Goal: Information Seeking & Learning: Learn about a topic

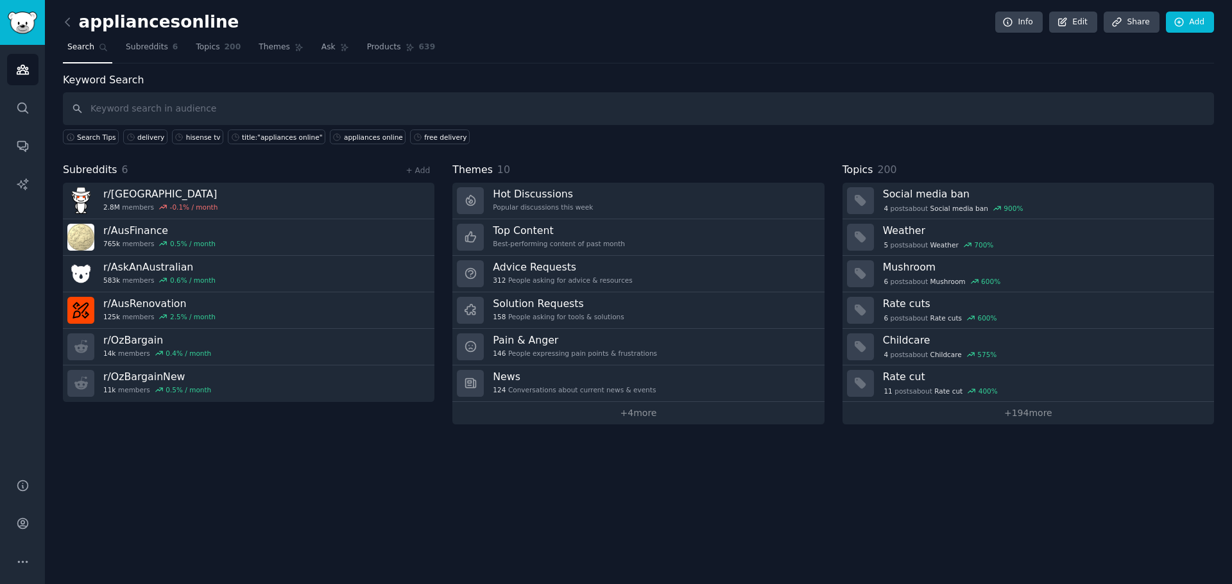
click at [681, 490] on div "appliancesonline Info Edit Share Add Search Subreddits 6 Topics 200 Themes Ask …" at bounding box center [638, 292] width 1187 height 584
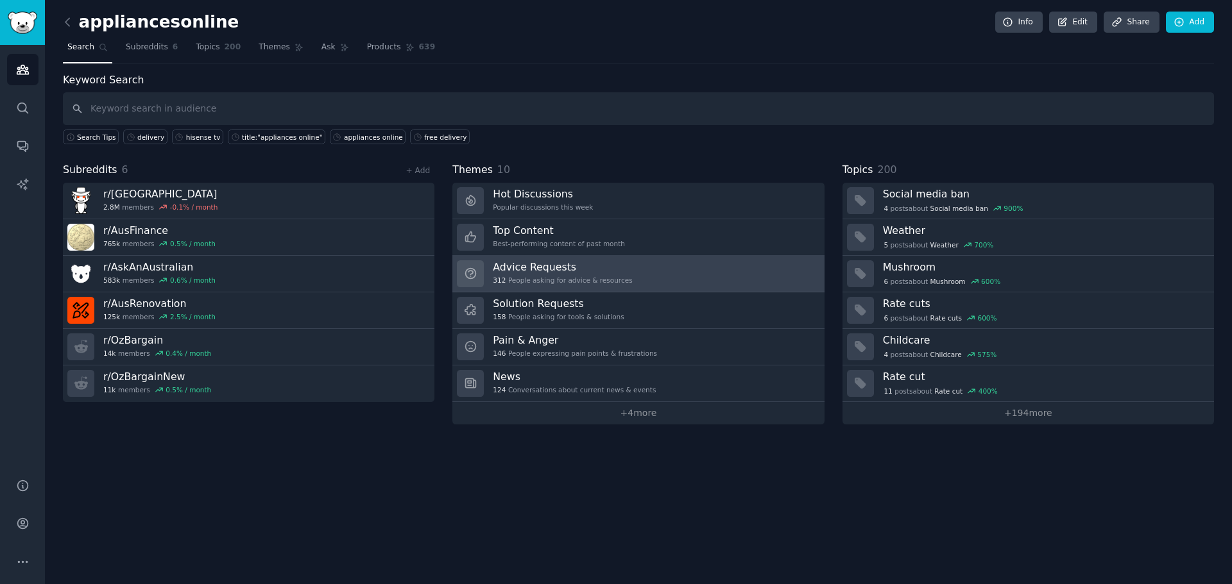
click at [645, 273] on link "Advice Requests 312 People asking for advice & resources" at bounding box center [637, 274] width 371 height 37
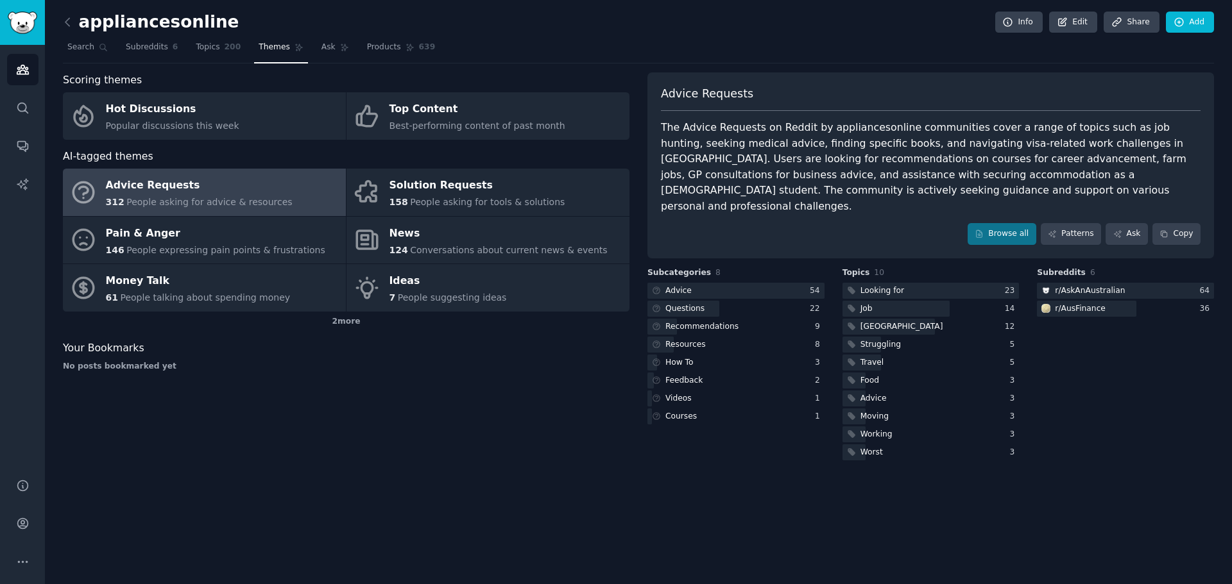
click at [413, 394] on div "Scoring themes Hot Discussions Popular discussions this week Top Content Best-p…" at bounding box center [346, 267] width 566 height 391
click at [137, 49] on span "Subreddits" at bounding box center [147, 48] width 42 height 12
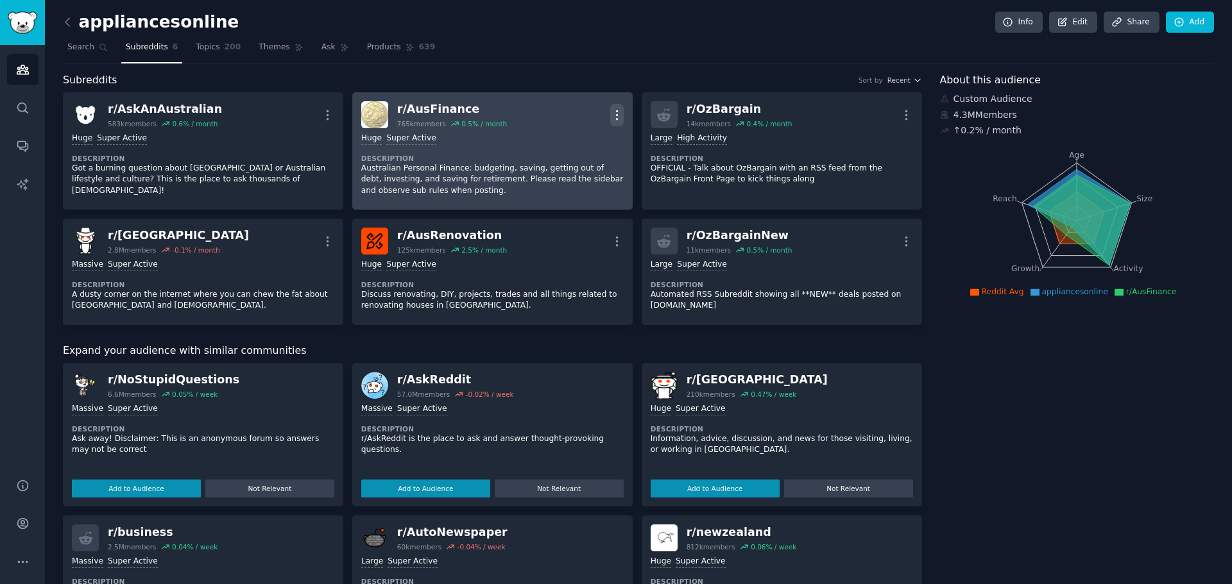
click at [614, 117] on icon "button" at bounding box center [616, 114] width 13 height 13
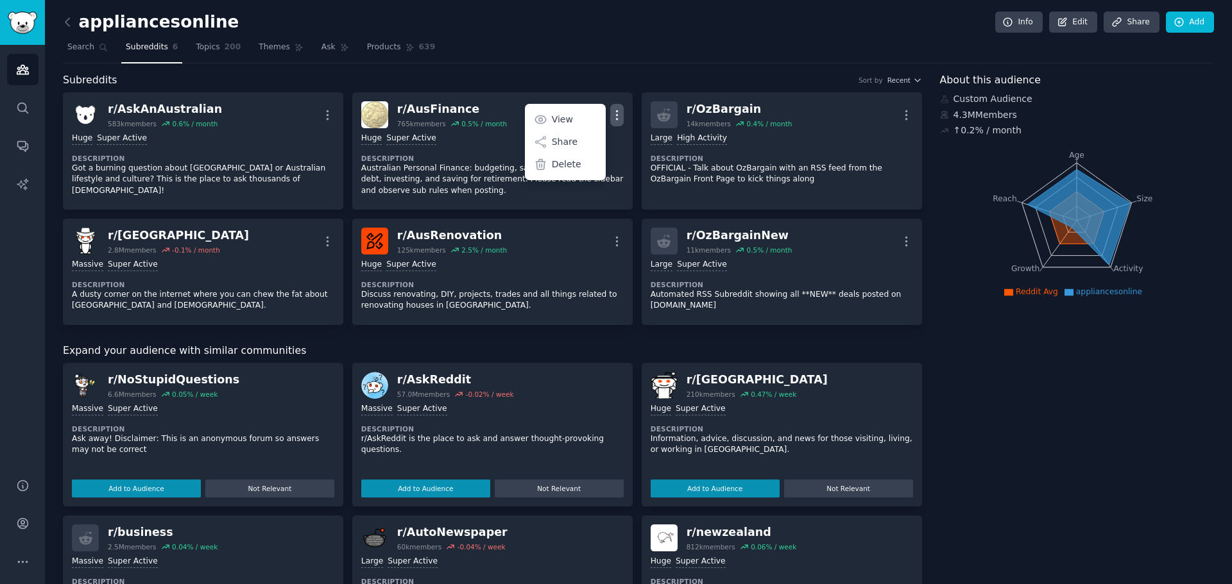
click at [1023, 430] on div "About this audience Custom Audience 4.3M Members ↑ 0.2 % / month Age Size Activ…" at bounding box center [1077, 518] width 275 height 893
click at [210, 39] on link "Topics 200" at bounding box center [218, 50] width 54 height 26
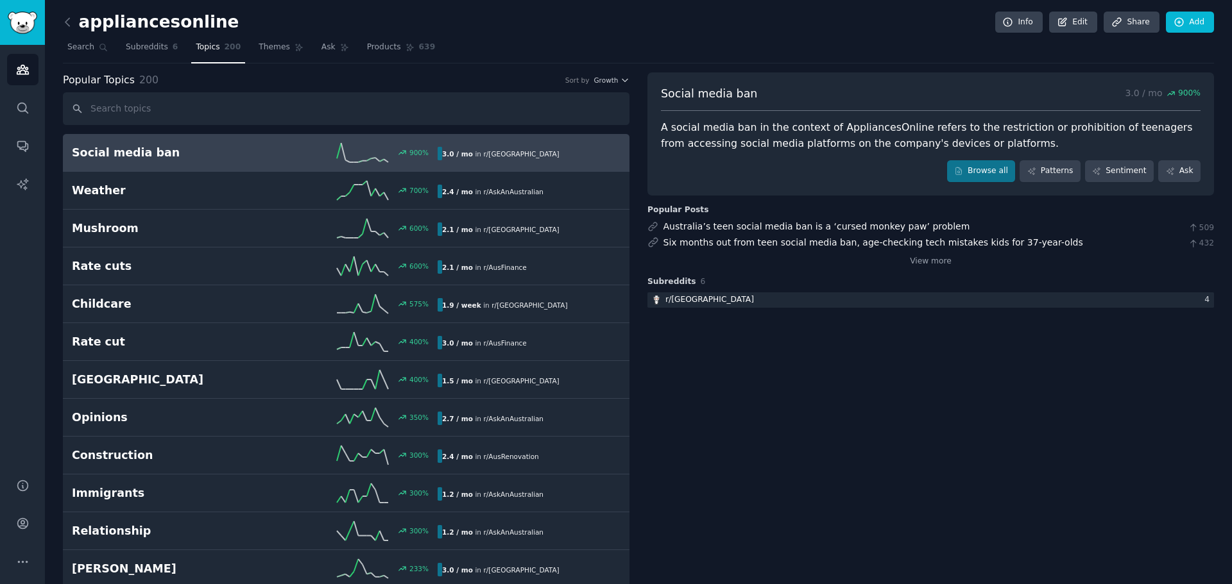
click at [144, 104] on input "text" at bounding box center [346, 108] width 566 height 33
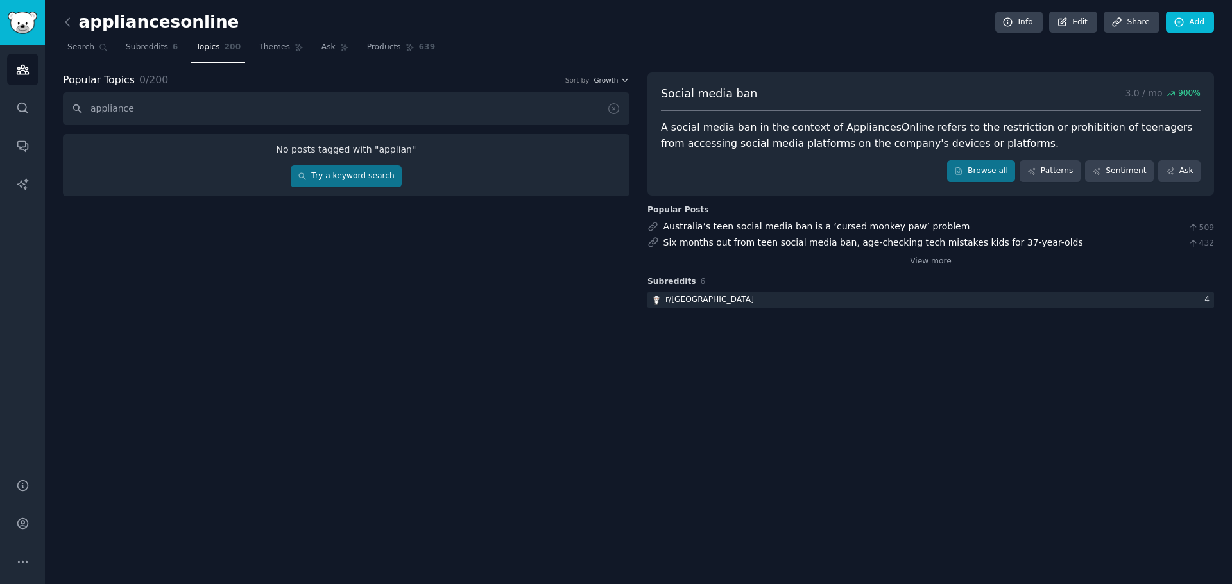
type input "appliances"
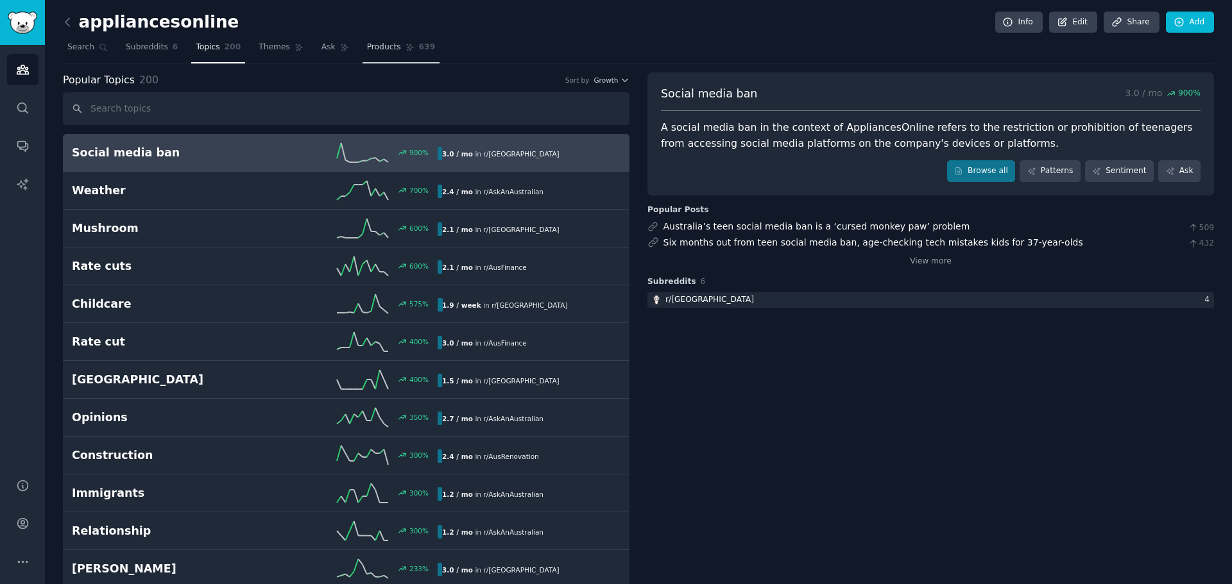
click at [378, 50] on span "Products" at bounding box center [384, 48] width 34 height 12
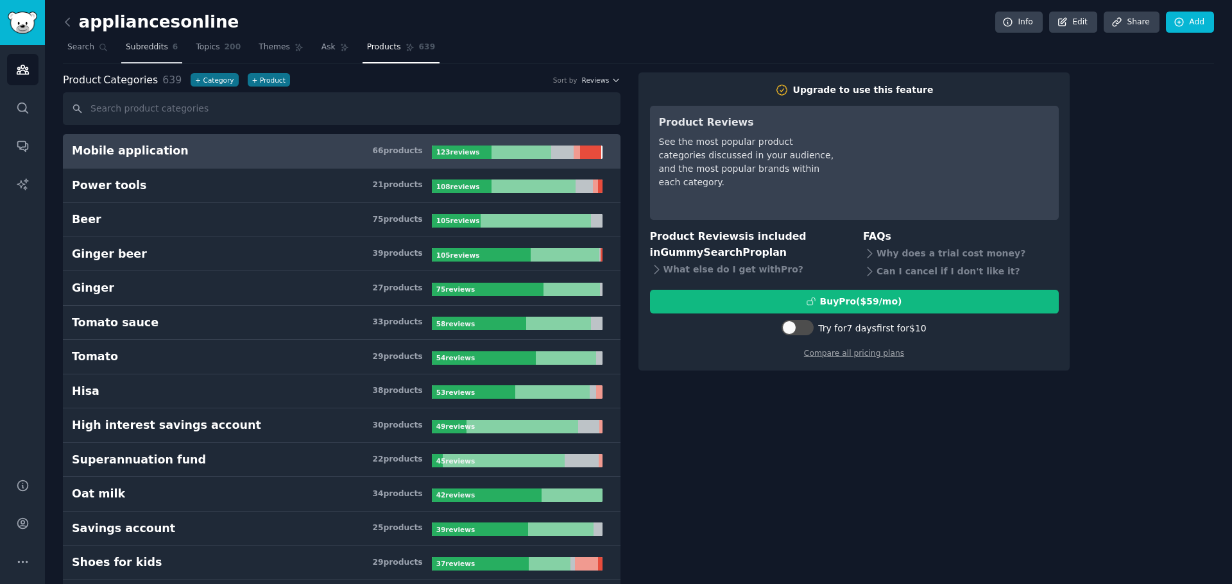
click at [154, 53] on span "Subreddits" at bounding box center [147, 48] width 42 height 12
